Goal: Task Accomplishment & Management: Use online tool/utility

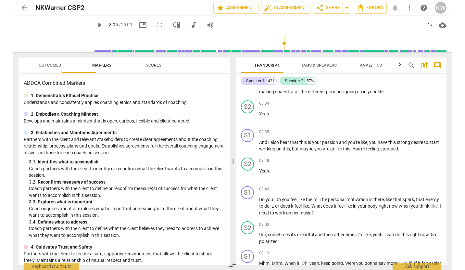
scroll to position [1141, 0]
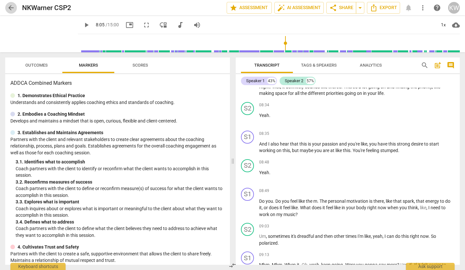
click at [10, 7] on span "arrow_back" at bounding box center [11, 8] width 8 height 8
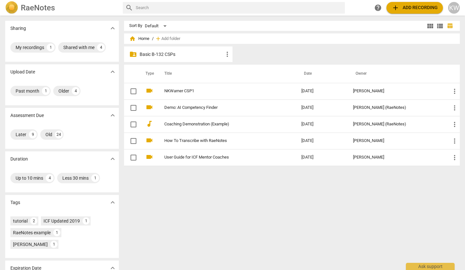
click at [165, 54] on p "Basic B-132 CSPs" at bounding box center [181, 54] width 84 height 7
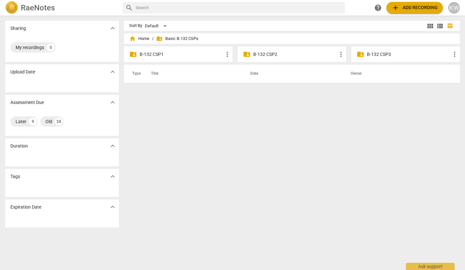
click at [286, 54] on p "B-132 CSP2" at bounding box center [295, 54] width 84 height 7
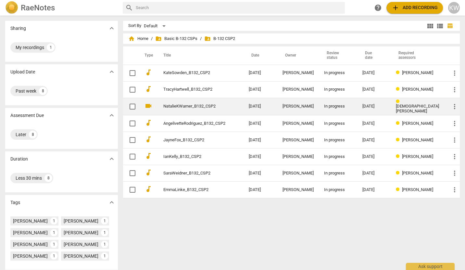
click at [452, 106] on span "more_vert" at bounding box center [454, 107] width 8 height 8
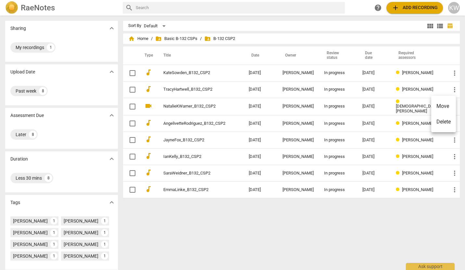
click at [286, 104] on div at bounding box center [232, 135] width 465 height 270
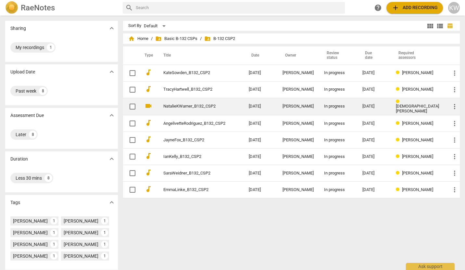
click at [163, 104] on link "NatalieKWarner_B132_CSP2" at bounding box center [194, 106] width 62 height 5
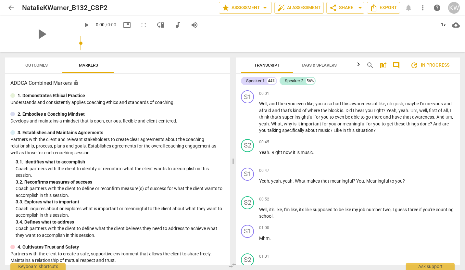
type input "0.45"
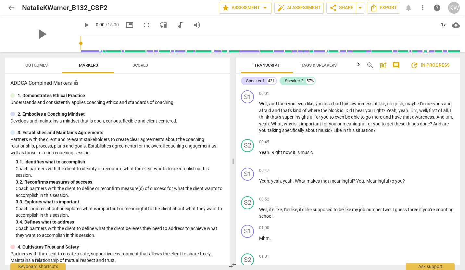
click at [379, 65] on span "post_add" at bounding box center [383, 65] width 8 height 8
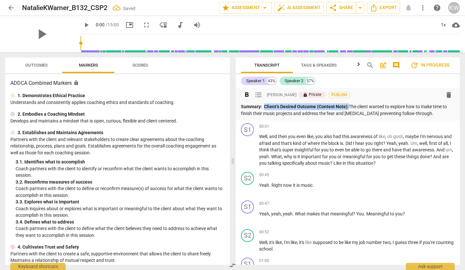
drag, startPoint x: 374, startPoint y: 109, endPoint x: 271, endPoint y: 109, distance: 103.8
click at [271, 109] on p "Summary: Client’s Desired Outcome (Context Note): The client wanted to explore …" at bounding box center [347, 109] width 213 height 13
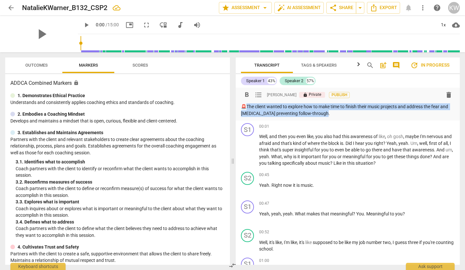
drag, startPoint x: 247, startPoint y: 107, endPoint x: 417, endPoint y: 116, distance: 170.2
click at [417, 116] on p "🚨The client wanted to explore how to make time to finish their music projects a…" at bounding box center [347, 109] width 213 height 13
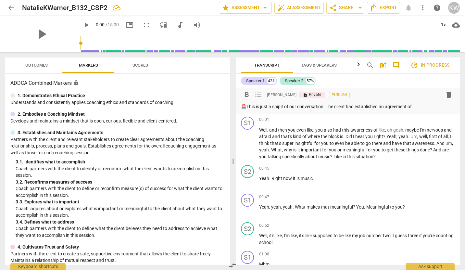
click at [258, 110] on p "🚨This is just a snipit of our conversation. The client had established an agree…" at bounding box center [347, 106] width 213 height 7
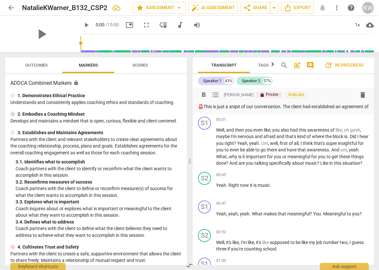
click at [282, 110] on p "🚨This is just a snipit of our conversation. The client had established an agree…" at bounding box center [283, 106] width 171 height 7
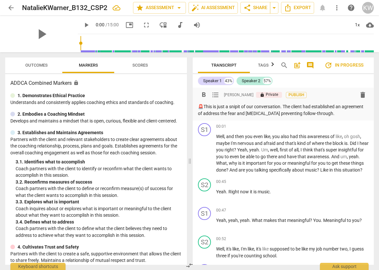
click at [271, 113] on p "🚨This is just a snipit of our conversation. The client had established an agree…" at bounding box center [283, 109] width 171 height 13
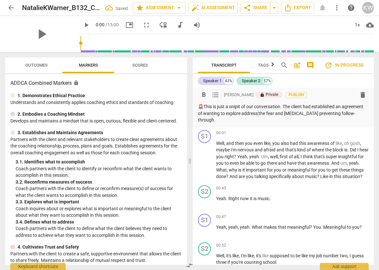
click at [340, 116] on p "🚨This is just a snipit of our conversation. The client had established an agree…" at bounding box center [283, 113] width 171 height 20
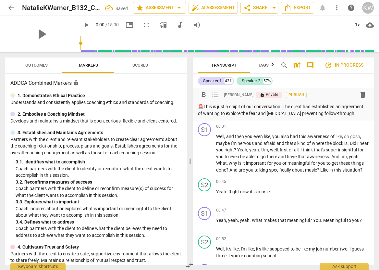
click at [307, 116] on p "🚨This is just a snipit of our conversation. The client had established an agree…" at bounding box center [283, 109] width 171 height 13
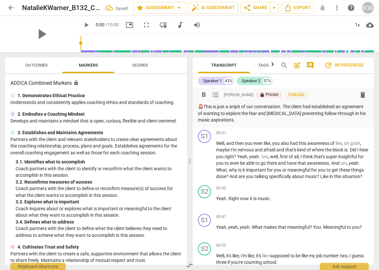
click at [304, 107] on p "🚨This is just a snipit of our conversation. The client had established an agree…" at bounding box center [283, 113] width 171 height 20
drag, startPoint x: 357, startPoint y: 123, endPoint x: 363, endPoint y: 133, distance: 11.3
click at [361, 123] on p "🚨This is just a snipit of our conversation. Earlier in our conversation, the cl…" at bounding box center [283, 113] width 171 height 20
drag, startPoint x: 301, startPoint y: 107, endPoint x: 269, endPoint y: 105, distance: 31.8
click at [269, 105] on p "🚨This is just a snipit of our conversation. Earlier in our conversation, the cl…" at bounding box center [283, 113] width 171 height 20
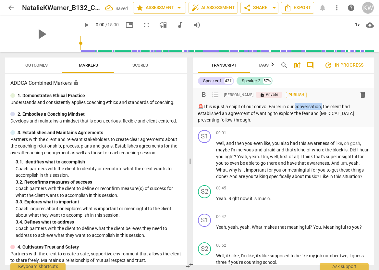
drag, startPoint x: 353, startPoint y: 109, endPoint x: 320, endPoint y: 110, distance: 32.8
click at [320, 110] on p "🚨This is just a snipit of our convo. Earlier in our conversation, the client ha…" at bounding box center [283, 113] width 171 height 20
click at [261, 122] on p "🚨This is just a snipit of our convo. Earlier in our meeting the client had esta…" at bounding box center [283, 113] width 171 height 20
click at [314, 122] on p "🚨This is just a snipit of our convo. Earlier in our meeting the client had esta…" at bounding box center [283, 113] width 171 height 20
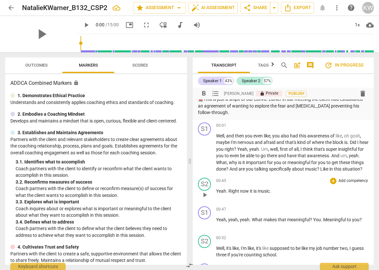
scroll to position [8, 0]
click at [303, 200] on div "00:45 + Add competency keyboard_arrow_right Yeah . Right now it is music ." at bounding box center [292, 188] width 152 height 23
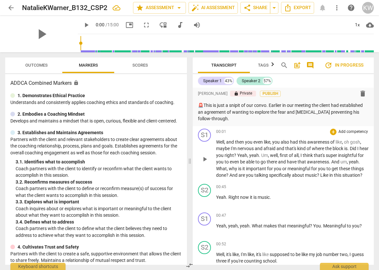
scroll to position [0, 0]
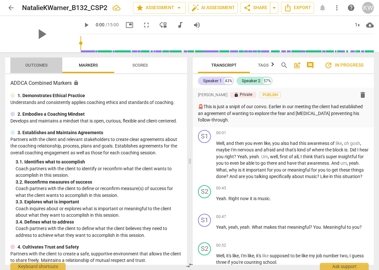
click at [36, 63] on span "Outcomes" at bounding box center [36, 65] width 22 height 5
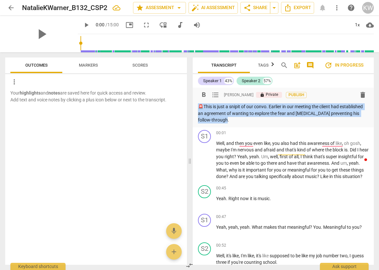
drag, startPoint x: 312, startPoint y: 126, endPoint x: 199, endPoint y: 106, distance: 114.5
click at [199, 106] on p "🚨This is just a snipit of our convo. Earlier in our meeting the client had esta…" at bounding box center [283, 113] width 171 height 20
copy p "🚨This is just a snipit of our convo. Earlier in our meeting the client had esta…"
click at [175, 253] on span "add" at bounding box center [174, 252] width 8 height 8
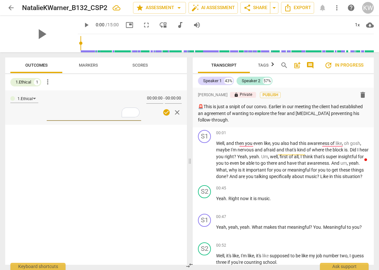
click at [175, 114] on span "close" at bounding box center [177, 112] width 8 height 8
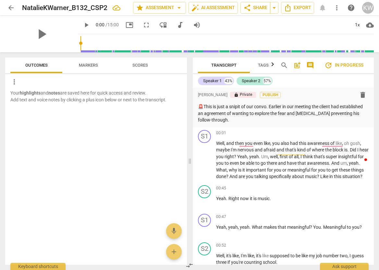
click at [105, 69] on span "Markers" at bounding box center [88, 65] width 35 height 9
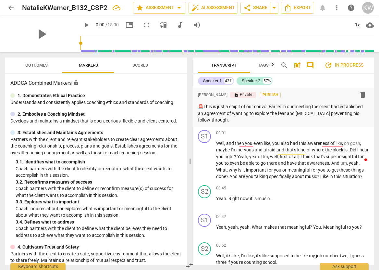
click at [130, 66] on span "Scores" at bounding box center [140, 65] width 31 height 9
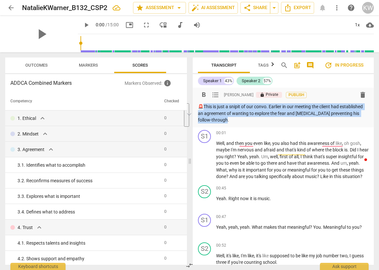
drag, startPoint x: 313, startPoint y: 124, endPoint x: 202, endPoint y: 106, distance: 112.3
click at [202, 106] on p "🚨This is just a snipit of our convo. Earlier in our meeting the client had esta…" at bounding box center [283, 113] width 171 height 20
click at [204, 93] on span "format_bold" at bounding box center [204, 95] width 8 height 8
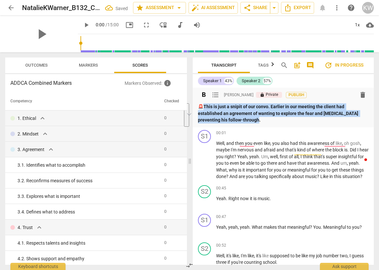
click at [346, 123] on p "🚨 This is just a snipit of our convo. Earlier in our meeting the client had est…" at bounding box center [283, 113] width 171 height 20
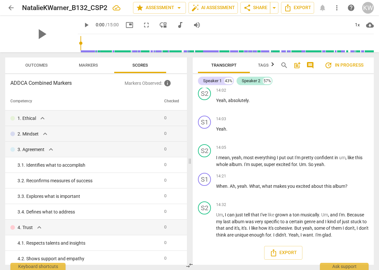
click at [7, 8] on span "arrow_back" at bounding box center [11, 8] width 8 height 8
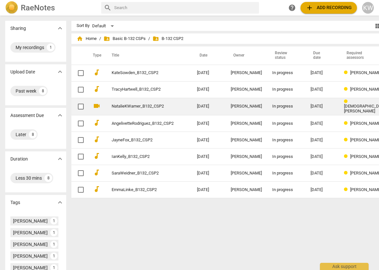
click at [150, 106] on link "NatalieKWarner_B132_CSP2" at bounding box center [143, 106] width 62 height 5
